Goal: Task Accomplishment & Management: Use online tool/utility

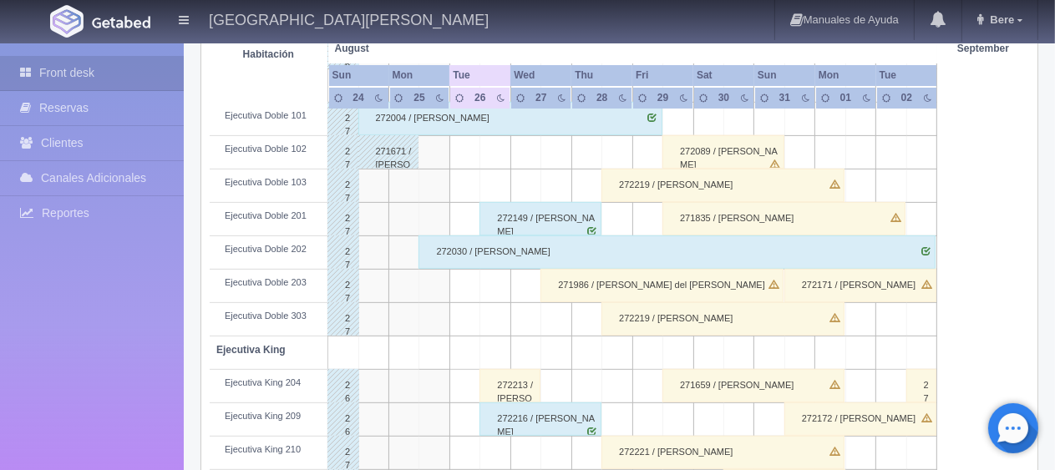
scroll to position [668, 0]
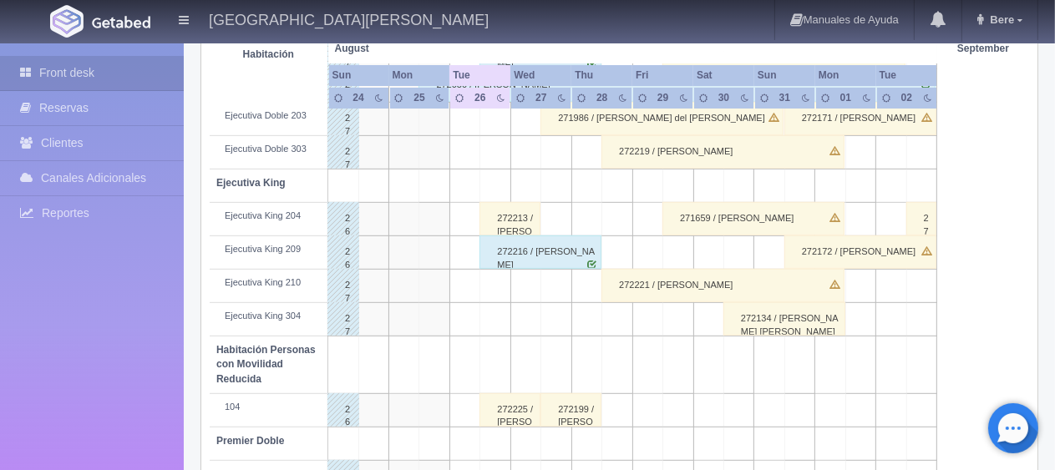
click at [501, 413] on div "272225 / [PERSON_NAME] ." at bounding box center [509, 409] width 61 height 33
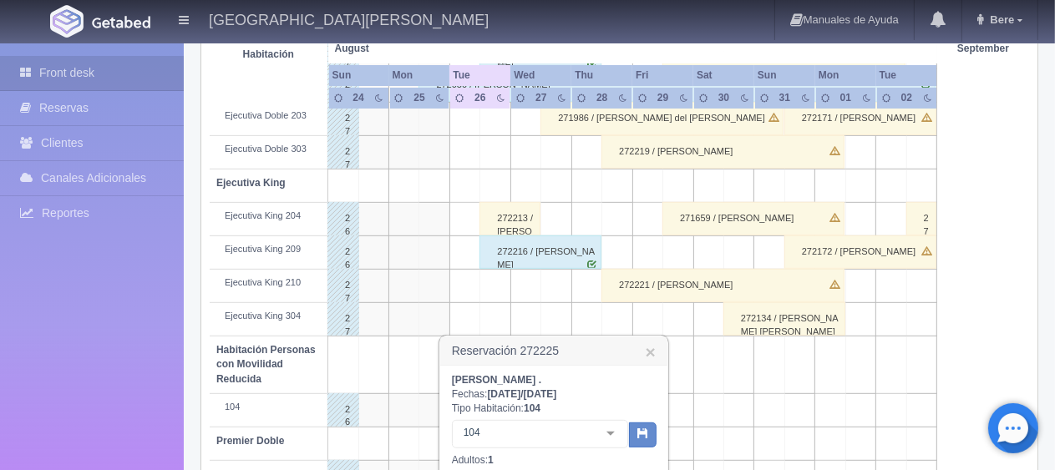
scroll to position [900, 0]
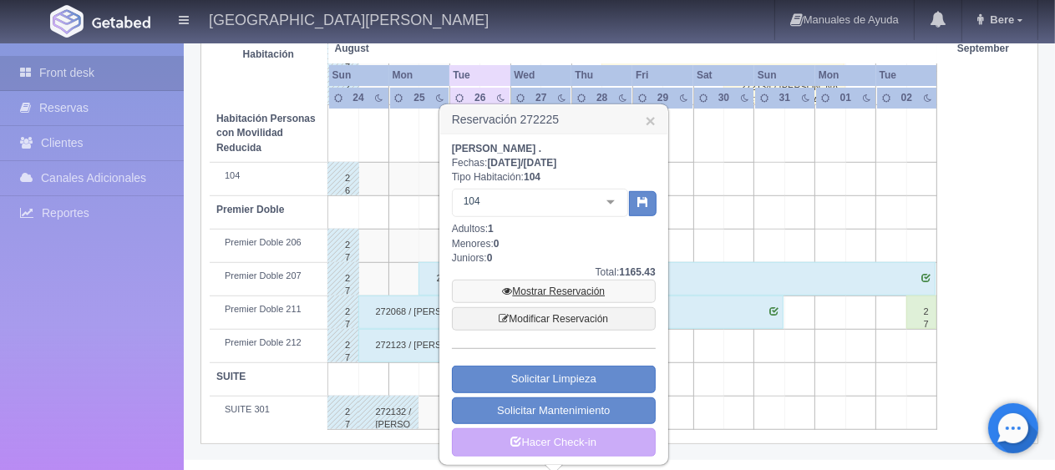
click at [530, 295] on link "Mostrar Reservación" at bounding box center [554, 291] width 204 height 23
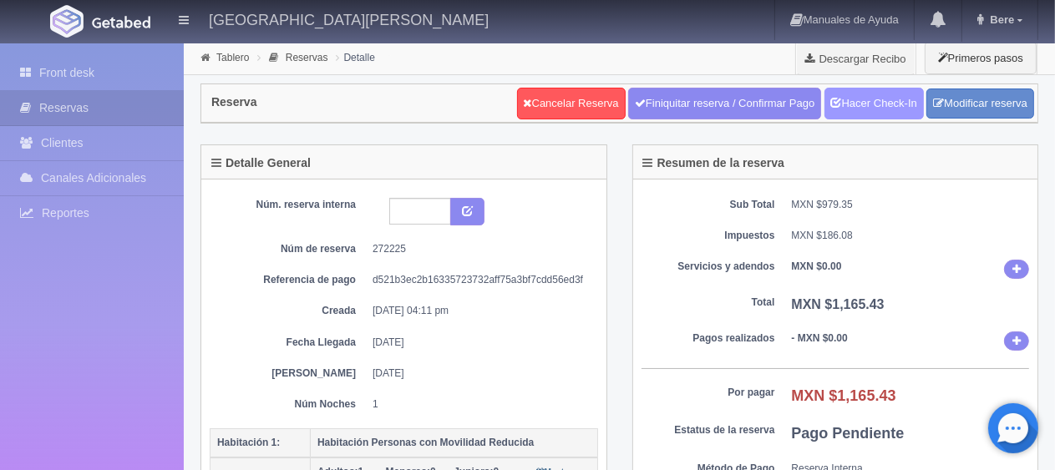
click at [865, 98] on link "Hacer Check-In" at bounding box center [873, 104] width 99 height 32
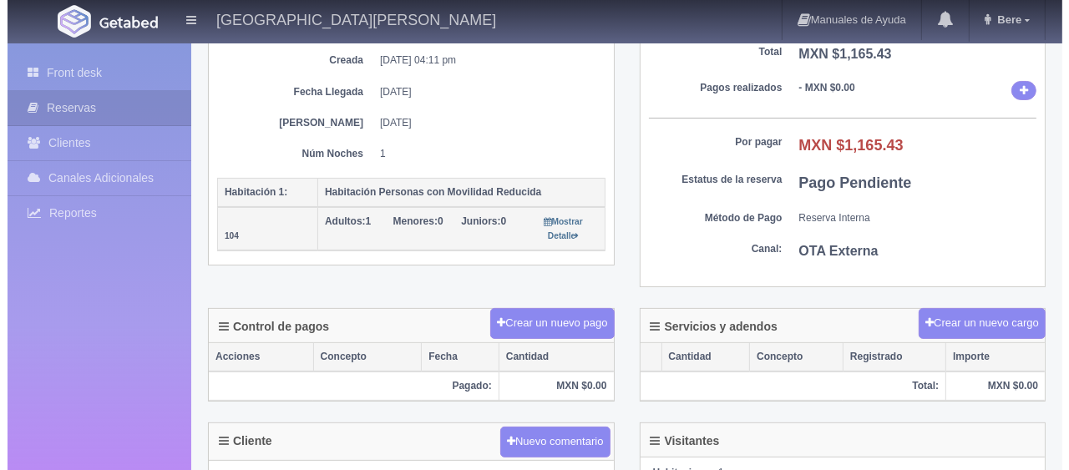
scroll to position [251, 0]
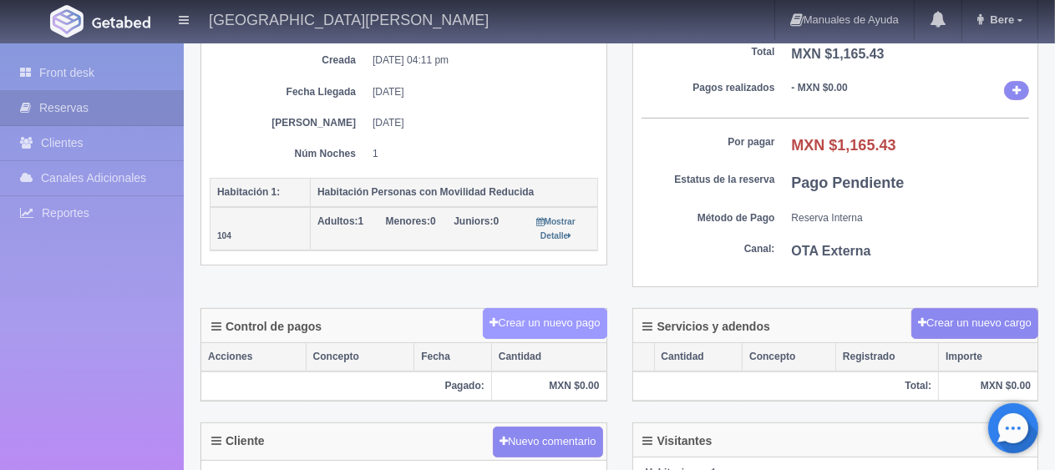
click at [545, 332] on button "Crear un nuevo pago" at bounding box center [545, 323] width 124 height 31
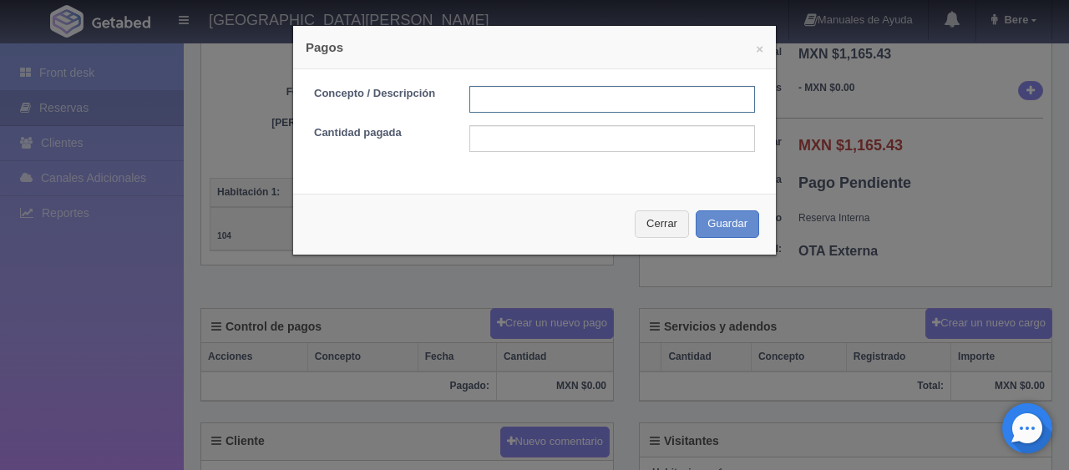
click at [533, 99] on input "text" at bounding box center [612, 99] width 286 height 27
type input "Total Tarjeta"
click at [579, 152] on div "Concepto / Descripción Total Tarjeta Cantidad pagada" at bounding box center [534, 125] width 483 height 112
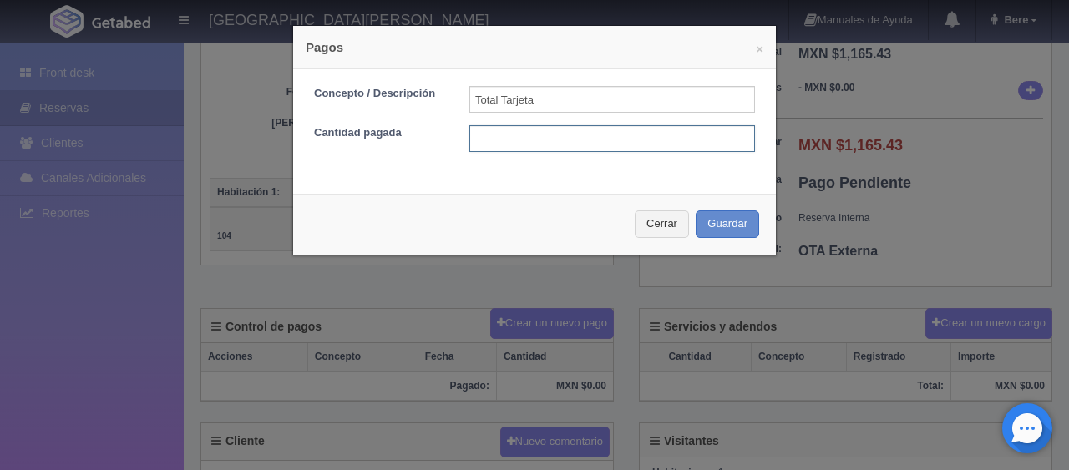
click at [575, 144] on input "text" at bounding box center [612, 138] width 286 height 27
type input "1165.43"
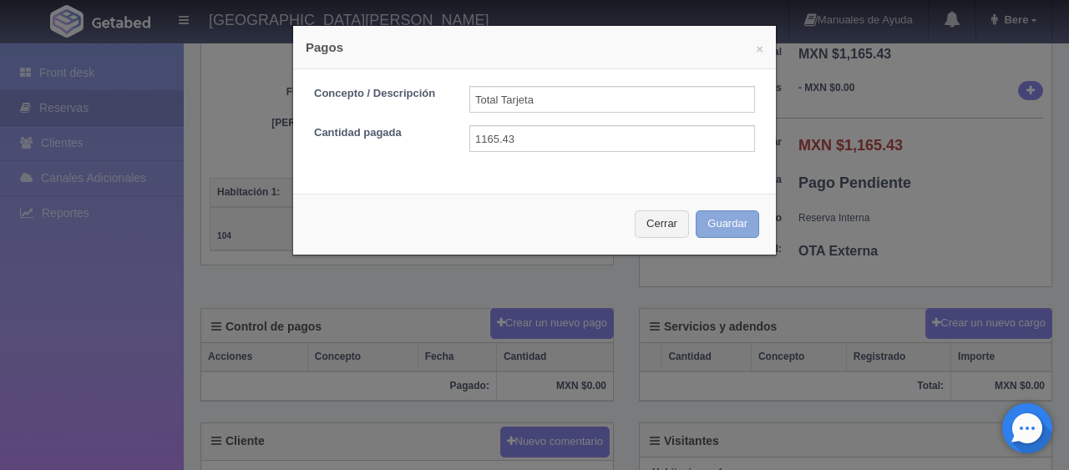
click at [725, 214] on div "Cerrar Guardar" at bounding box center [534, 224] width 483 height 61
